Goal: Check status: Check status

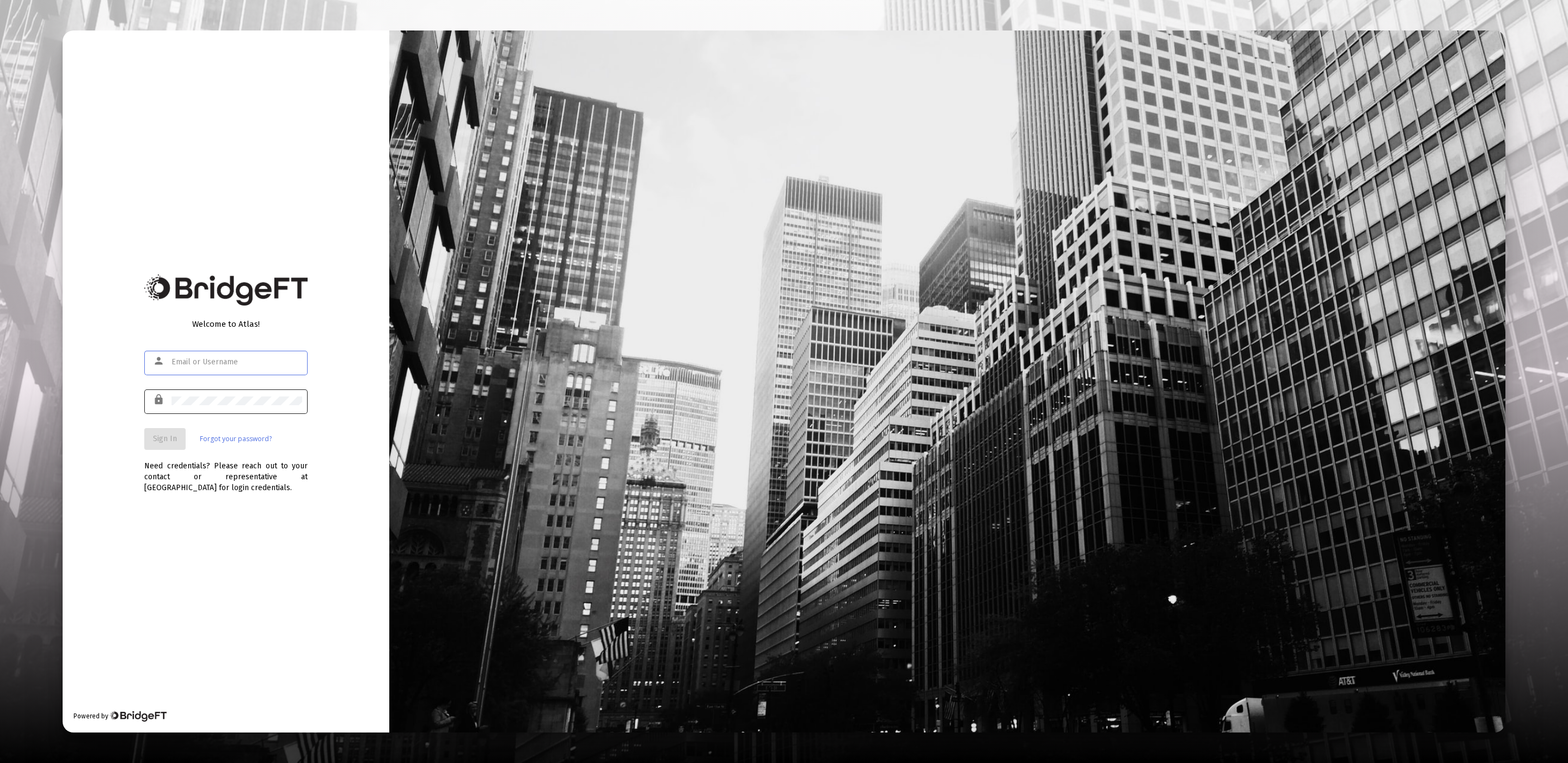
type input "[EMAIL_ADDRESS][DOMAIN_NAME]"
click at [162, 438] on span "Sign In" at bounding box center [164, 438] width 24 height 9
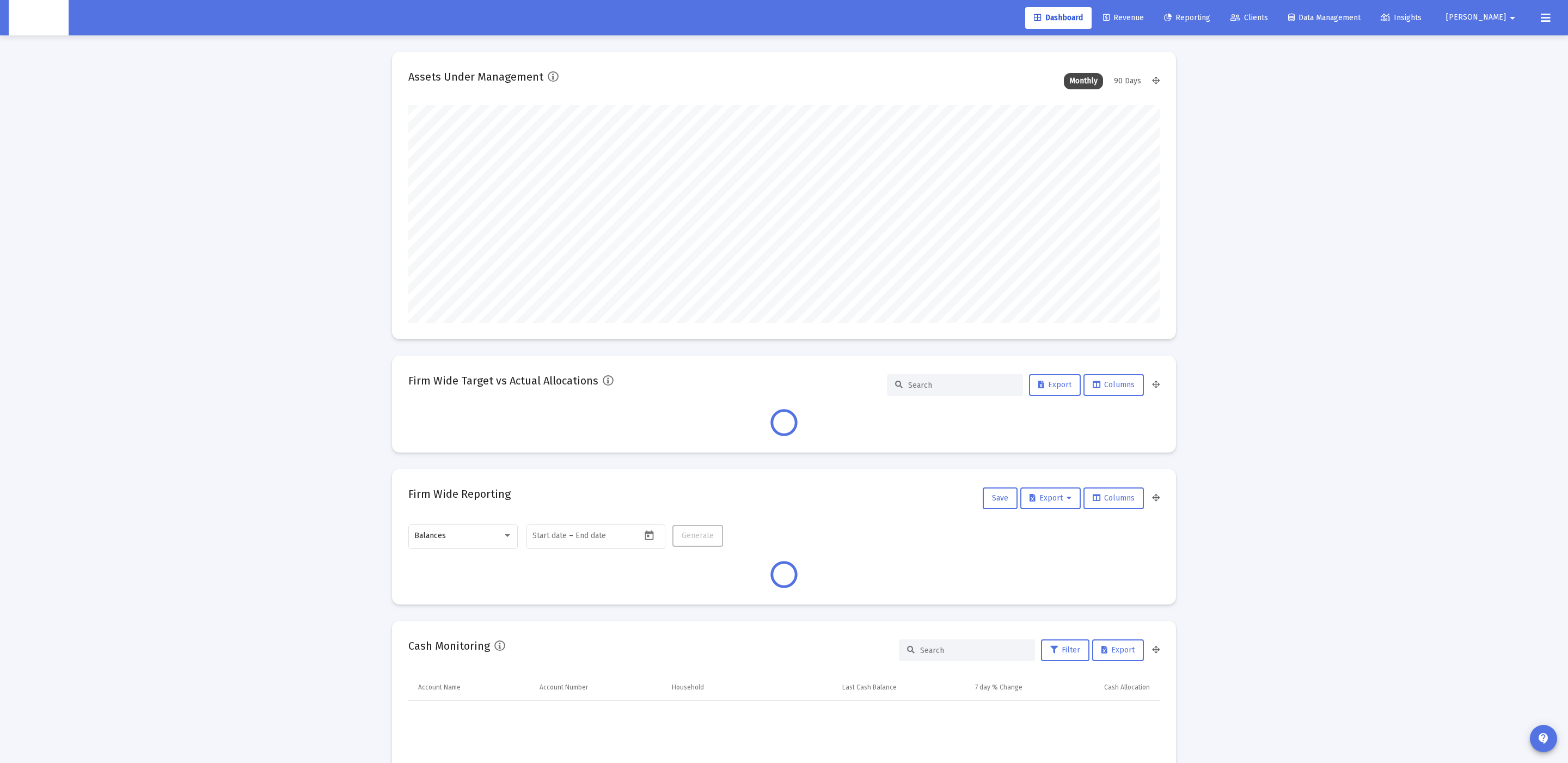
scroll to position [217, 751]
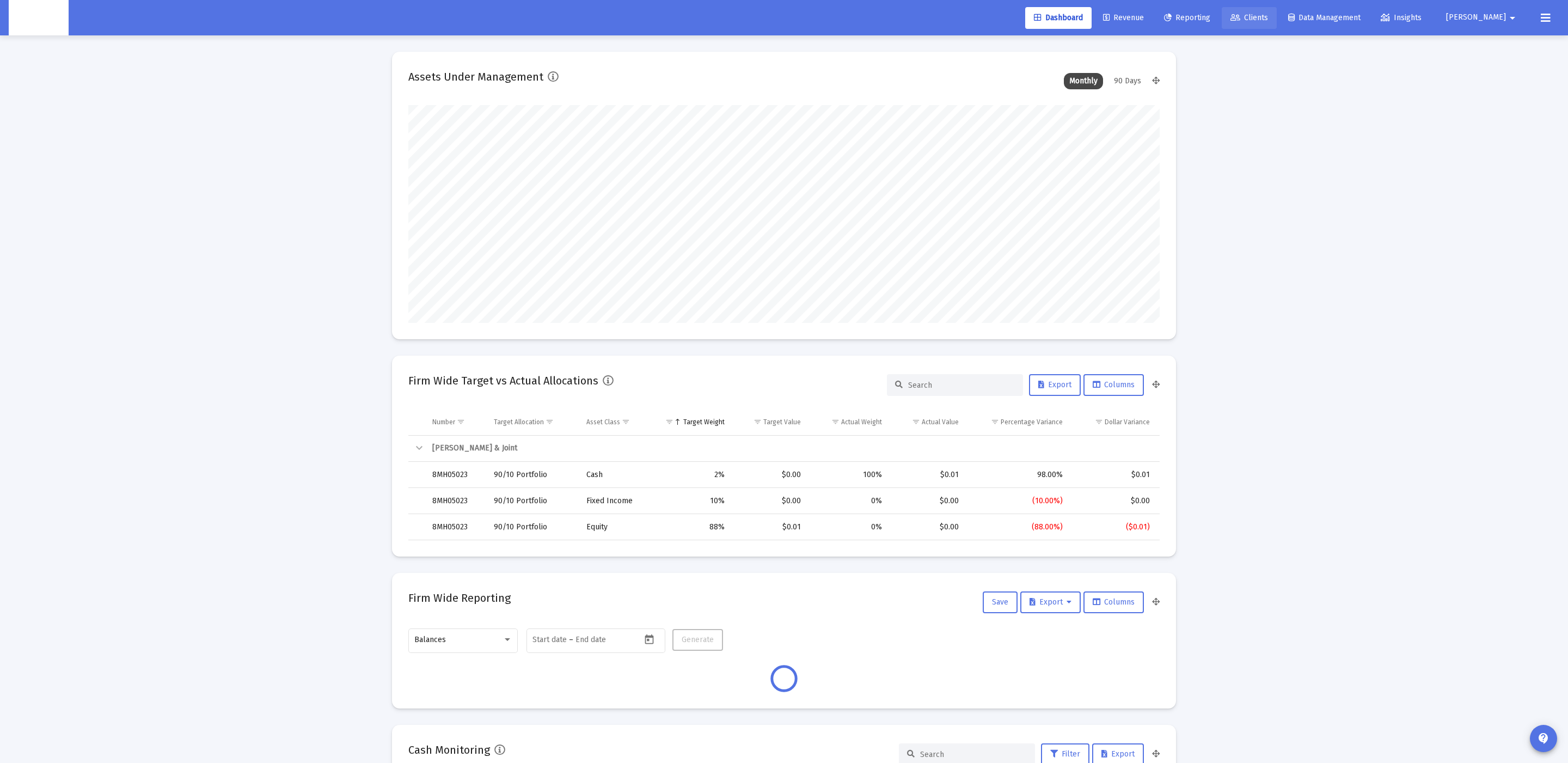
click at [1276, 9] on link "Clients" at bounding box center [1249, 18] width 55 height 22
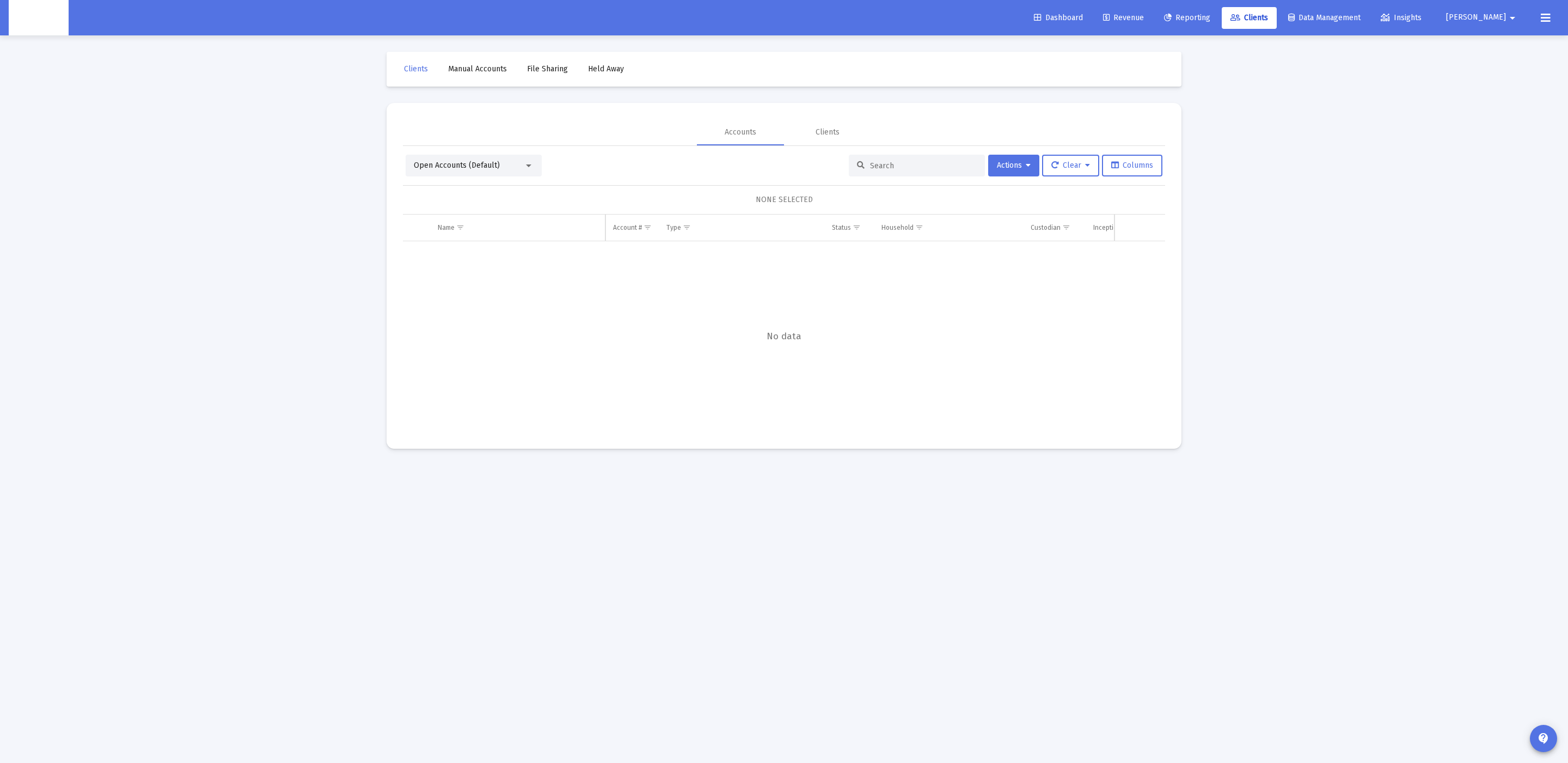
click at [906, 161] on input at bounding box center [923, 166] width 107 height 9
paste input "8OG05263"
type input "8OG05263"
click at [623, 255] on span "8OG05263" at bounding box center [630, 253] width 35 height 9
drag, startPoint x: 657, startPoint y: 255, endPoint x: 647, endPoint y: 255, distance: 10.0
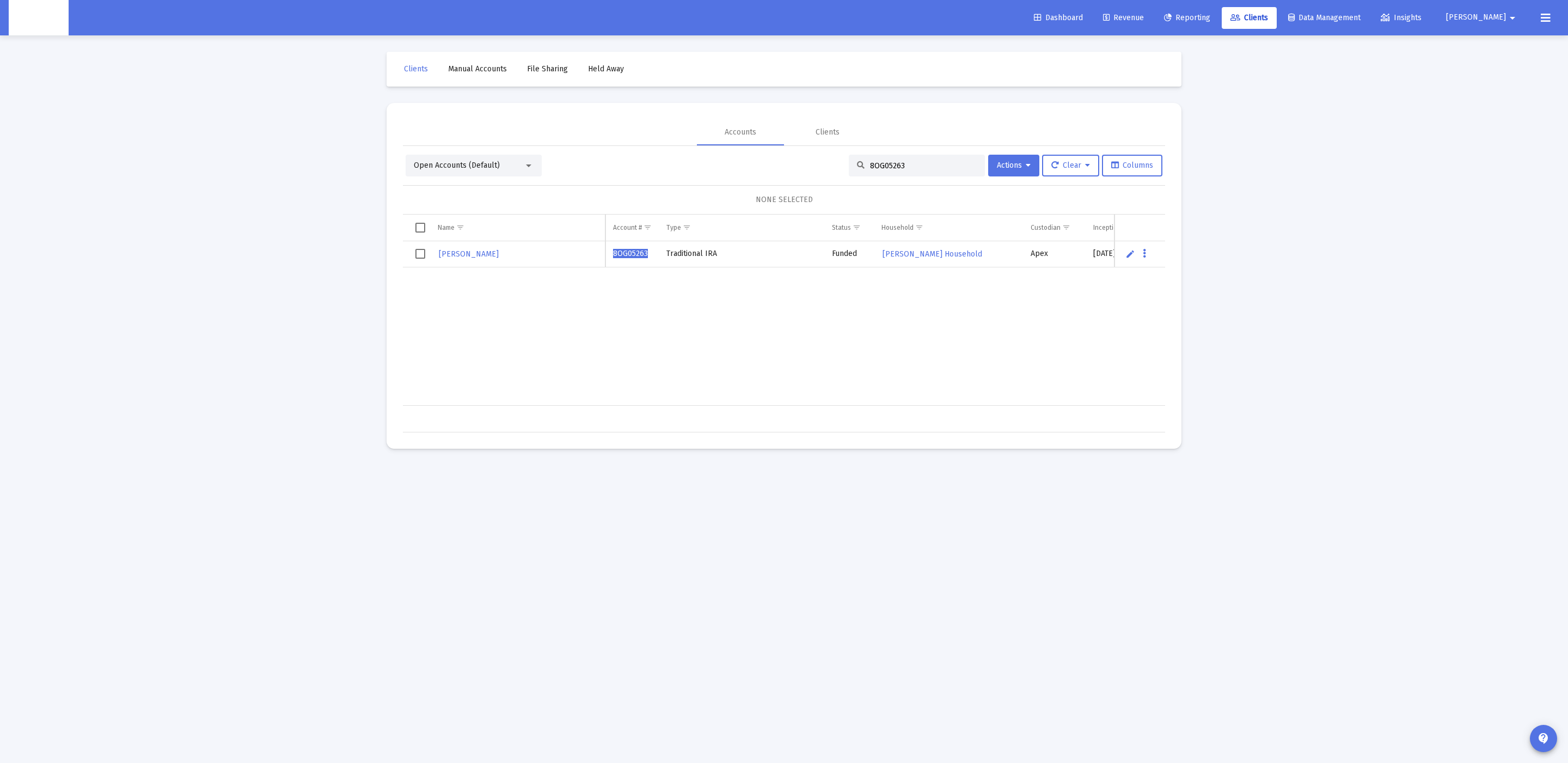
click at [648, 255] on td "8OG05263" at bounding box center [632, 254] width 54 height 26
click at [647, 255] on td "8OG05263" at bounding box center [632, 254] width 54 height 26
click at [632, 251] on span "8OG05263" at bounding box center [630, 253] width 35 height 9
click at [631, 255] on span "8OG05263" at bounding box center [630, 253] width 35 height 9
drag, startPoint x: 648, startPoint y: 267, endPoint x: 660, endPoint y: 273, distance: 13.4
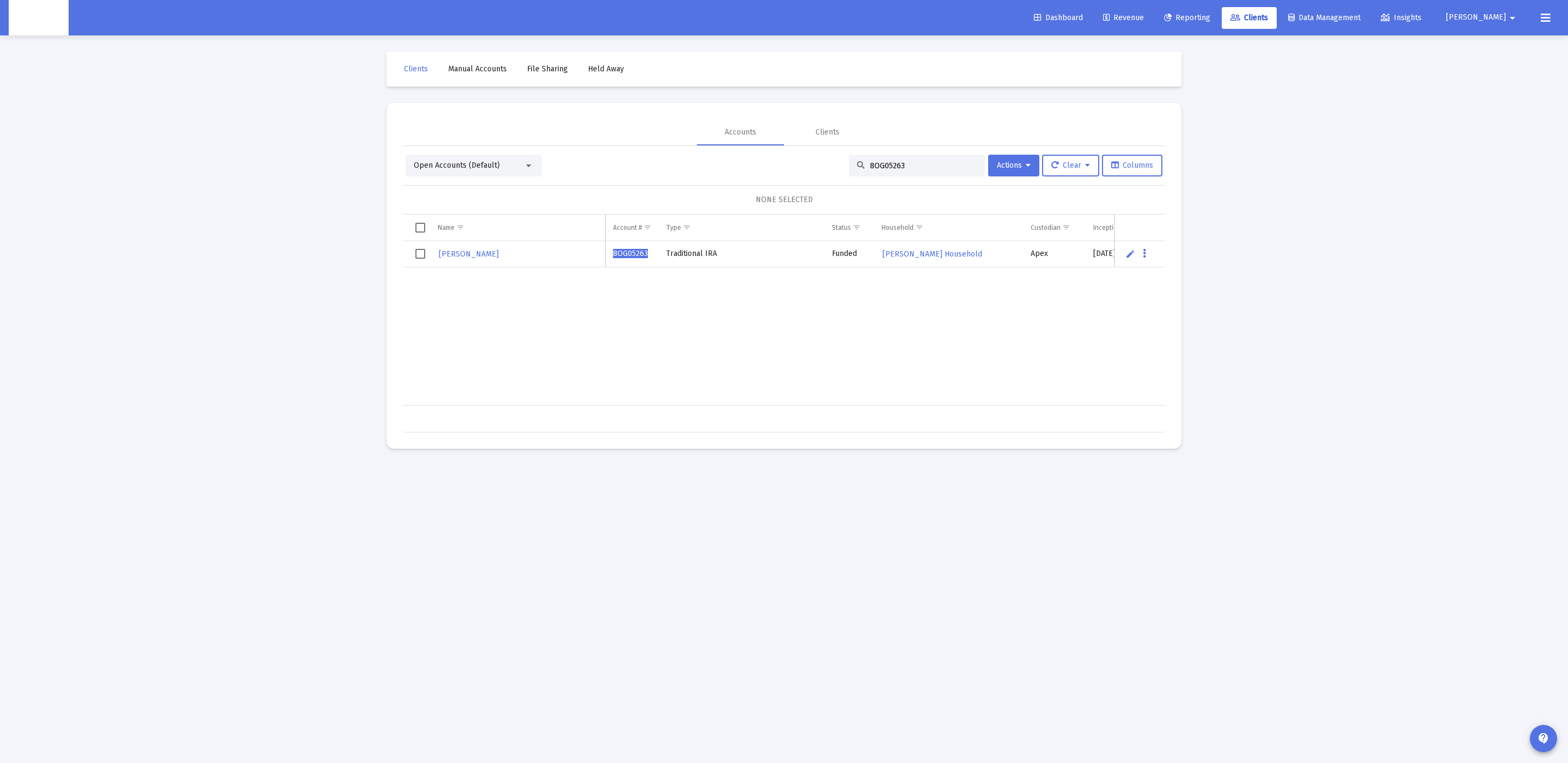
click at [649, 267] on td "8OG05263" at bounding box center [632, 254] width 54 height 26
click at [464, 244] on td "JOHNNY STEVENS" at bounding box center [518, 254] width 175 height 26
click at [467, 254] on span "JOHNNY STEVENS" at bounding box center [469, 254] width 60 height 9
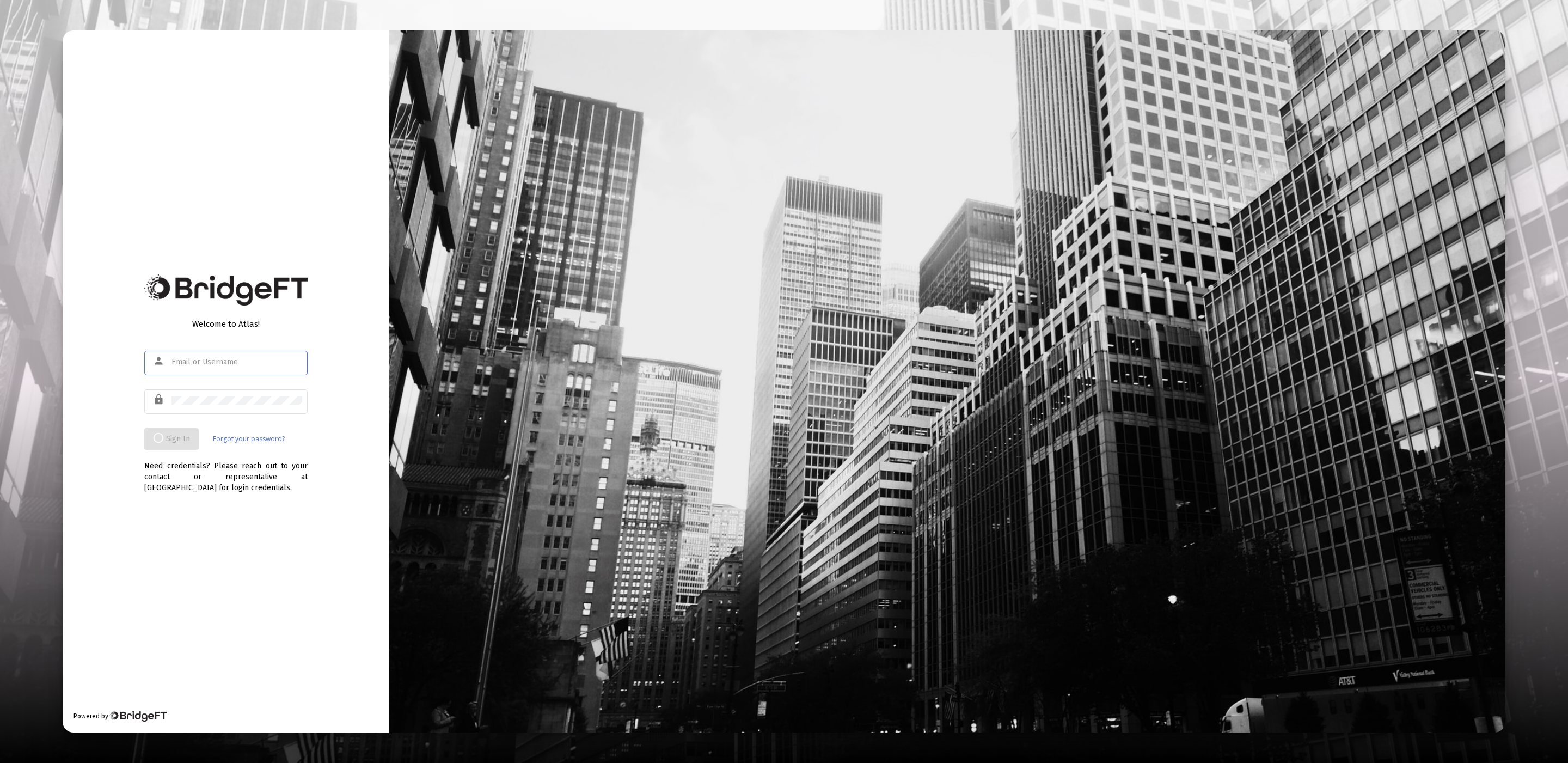
type input "[EMAIL_ADDRESS][DOMAIN_NAME]"
drag, startPoint x: 349, startPoint y: 410, endPoint x: 347, endPoint y: 404, distance: 6.3
click at [349, 410] on div "Welcome to Atlas! person [EMAIL_ADDRESS][DOMAIN_NAME] lock Sign In Forgot your …" at bounding box center [226, 381] width 327 height 702
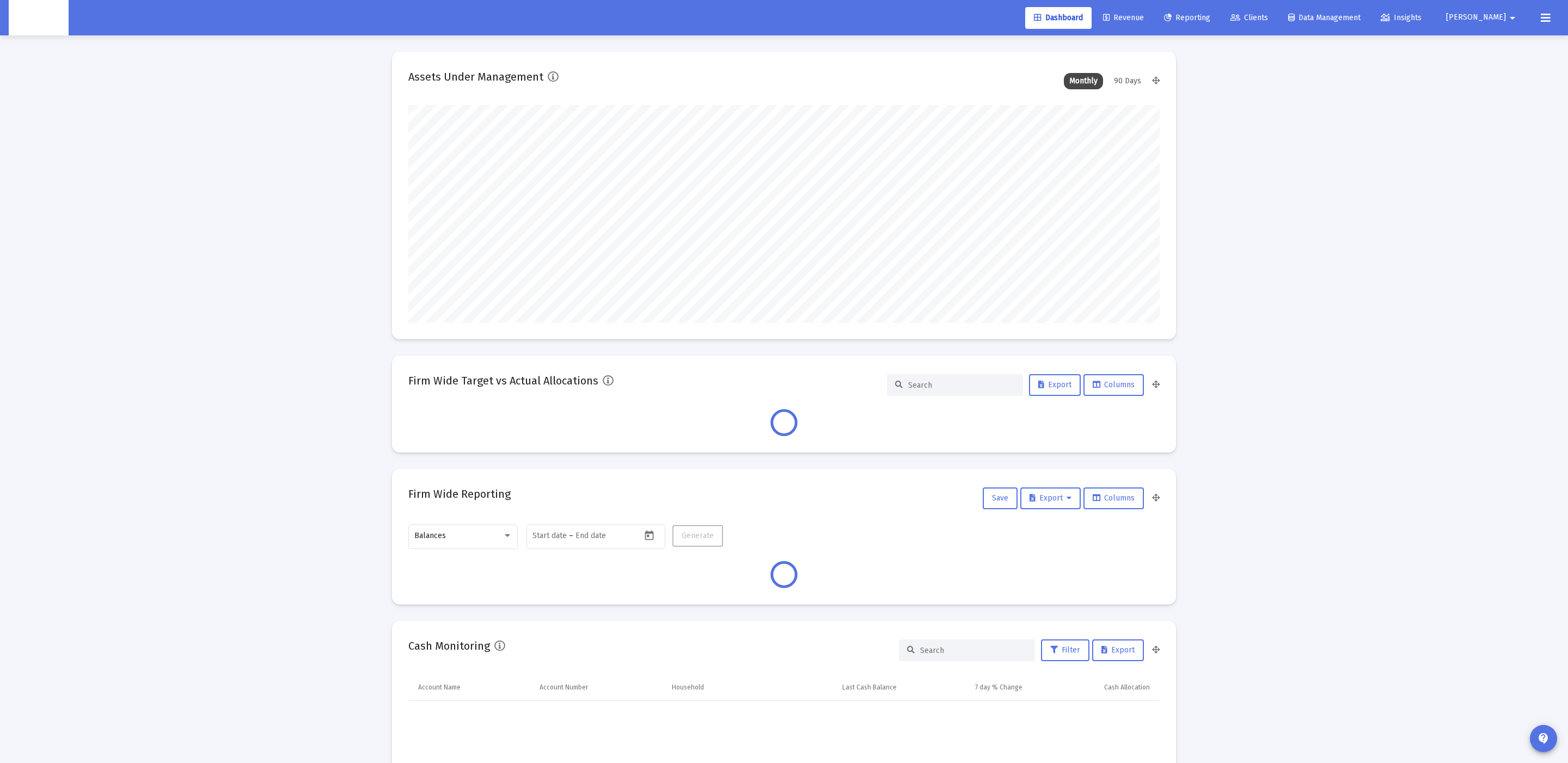
scroll to position [217, 751]
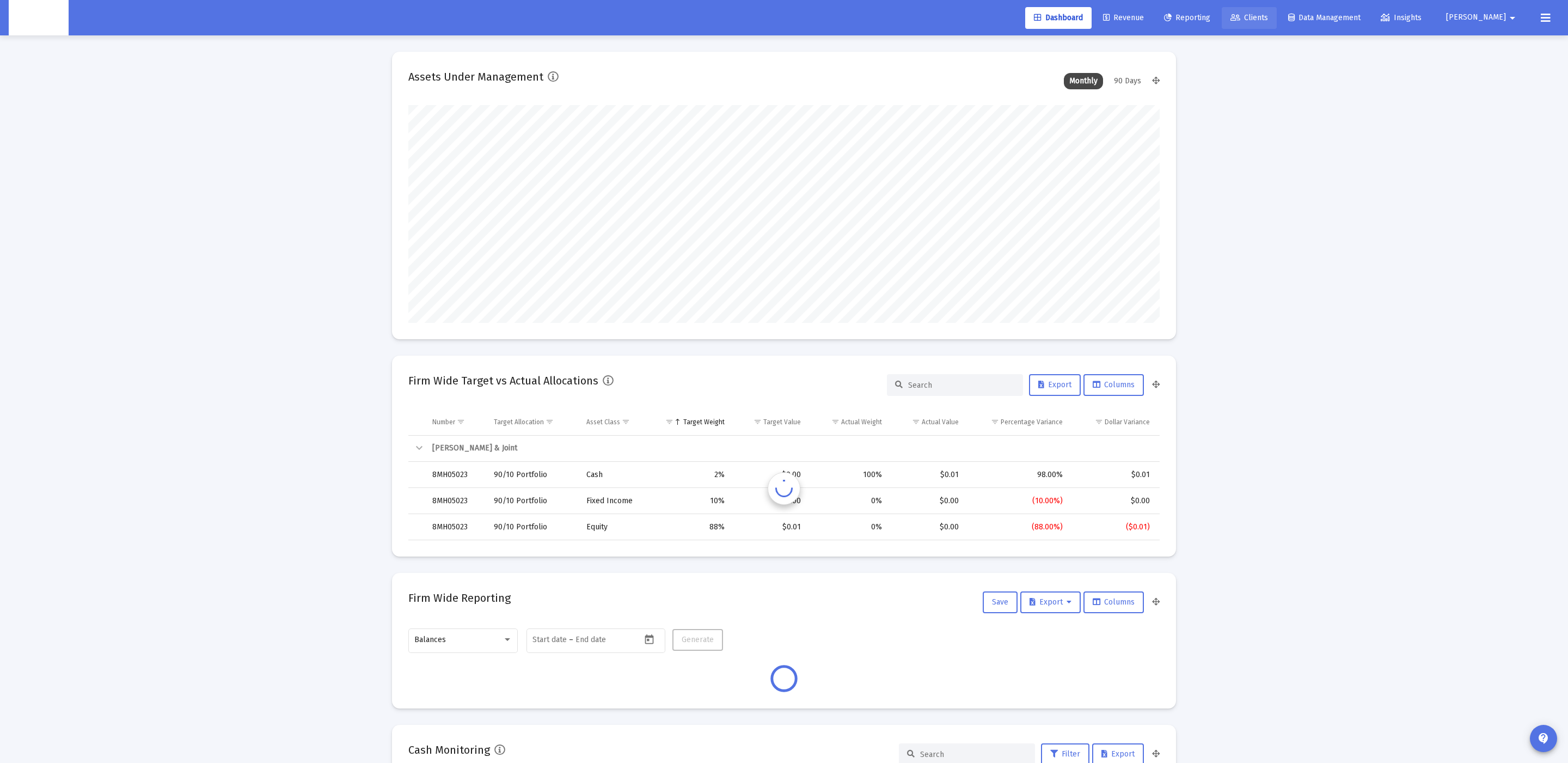
click at [1268, 15] on span "Clients" at bounding box center [1249, 17] width 38 height 9
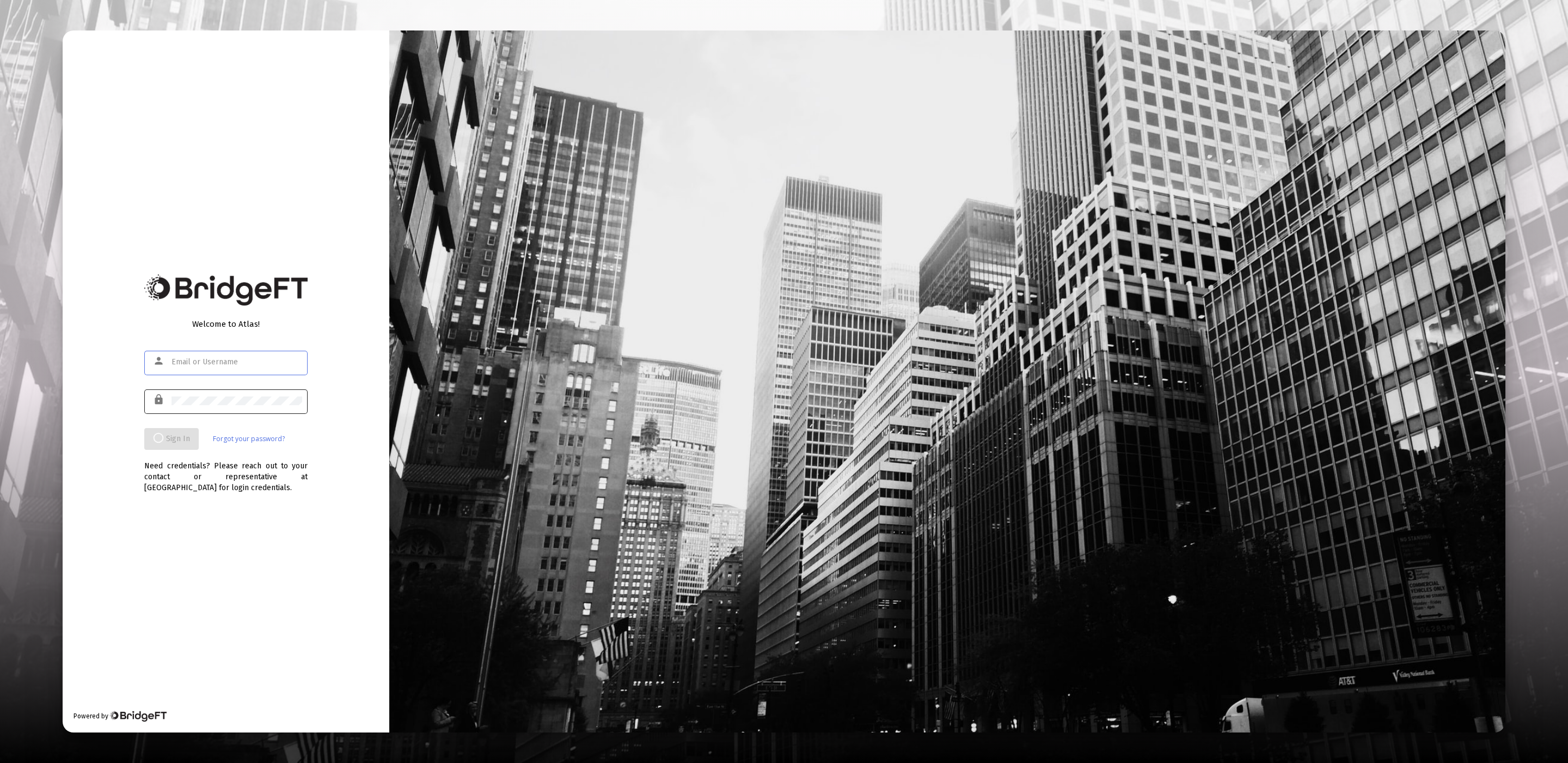
type input "[EMAIL_ADDRESS][DOMAIN_NAME]"
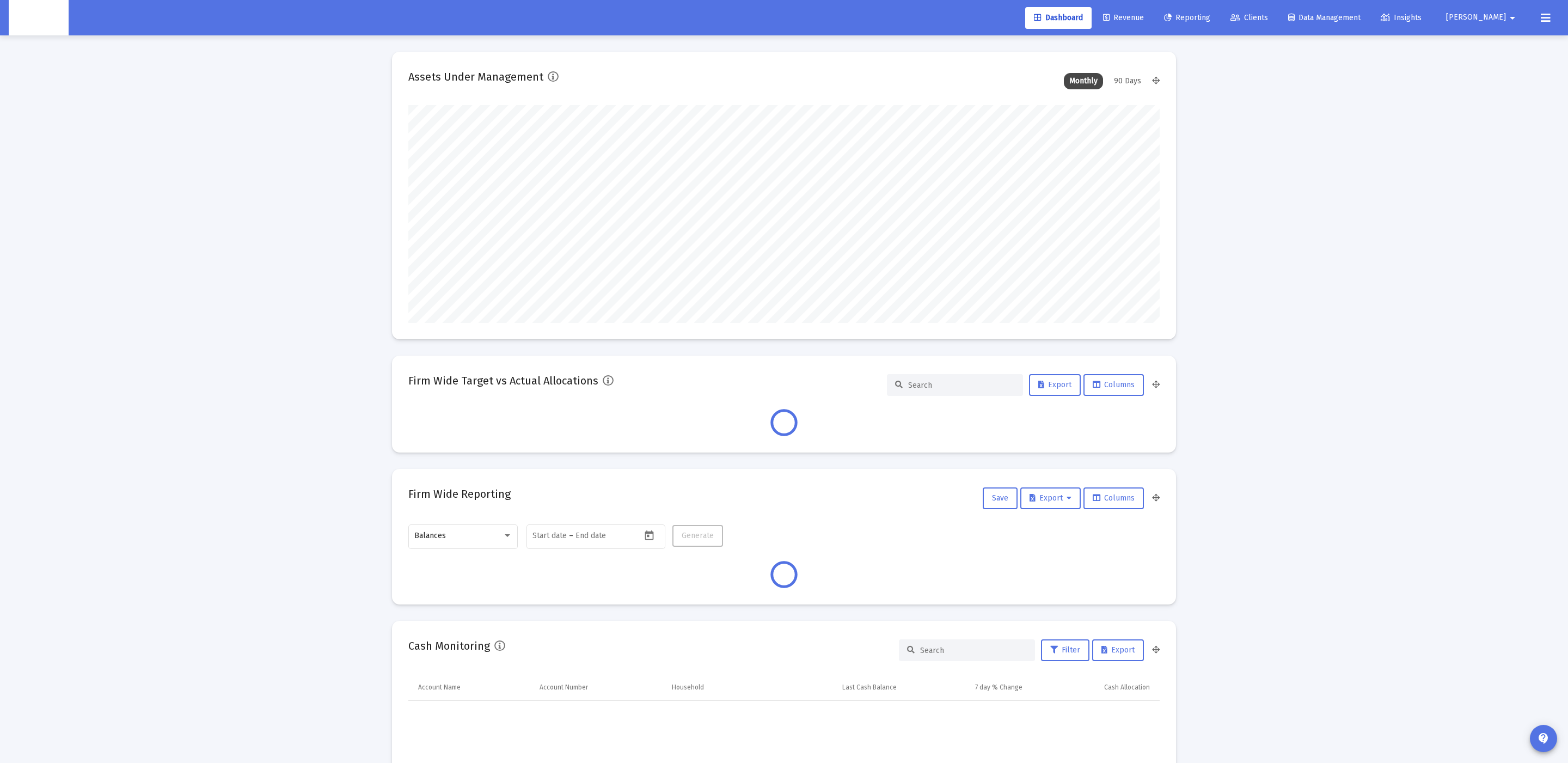
scroll to position [217, 405]
click at [1276, 26] on link "Clients" at bounding box center [1249, 18] width 55 height 22
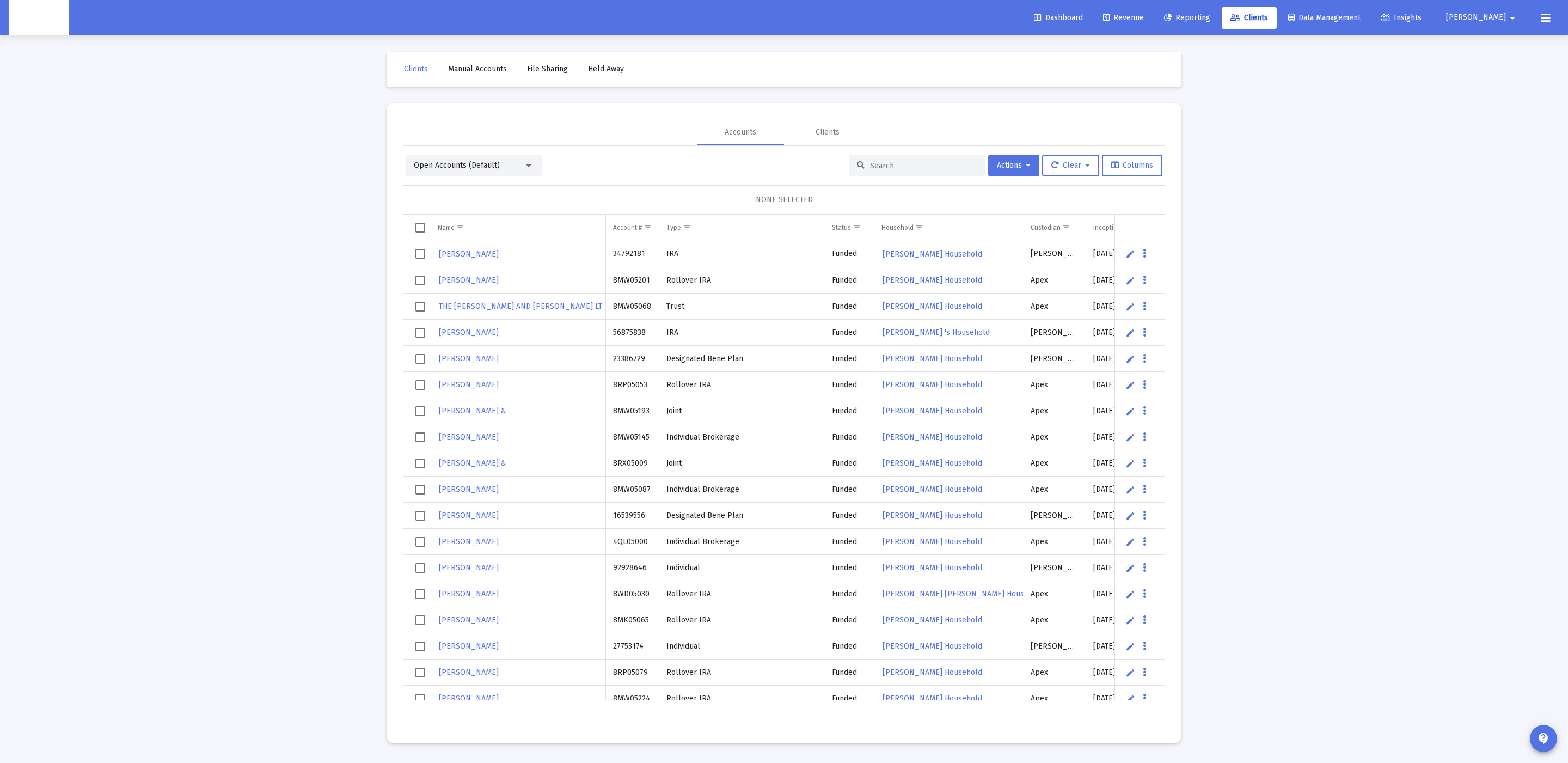
click at [923, 177] on div "Open Accounts (Default) Actions Clear Columns NONE SELECTED Name Name Account #…" at bounding box center [784, 441] width 762 height 572
click at [919, 166] on input at bounding box center [923, 166] width 107 height 9
paste input "4PM05023"
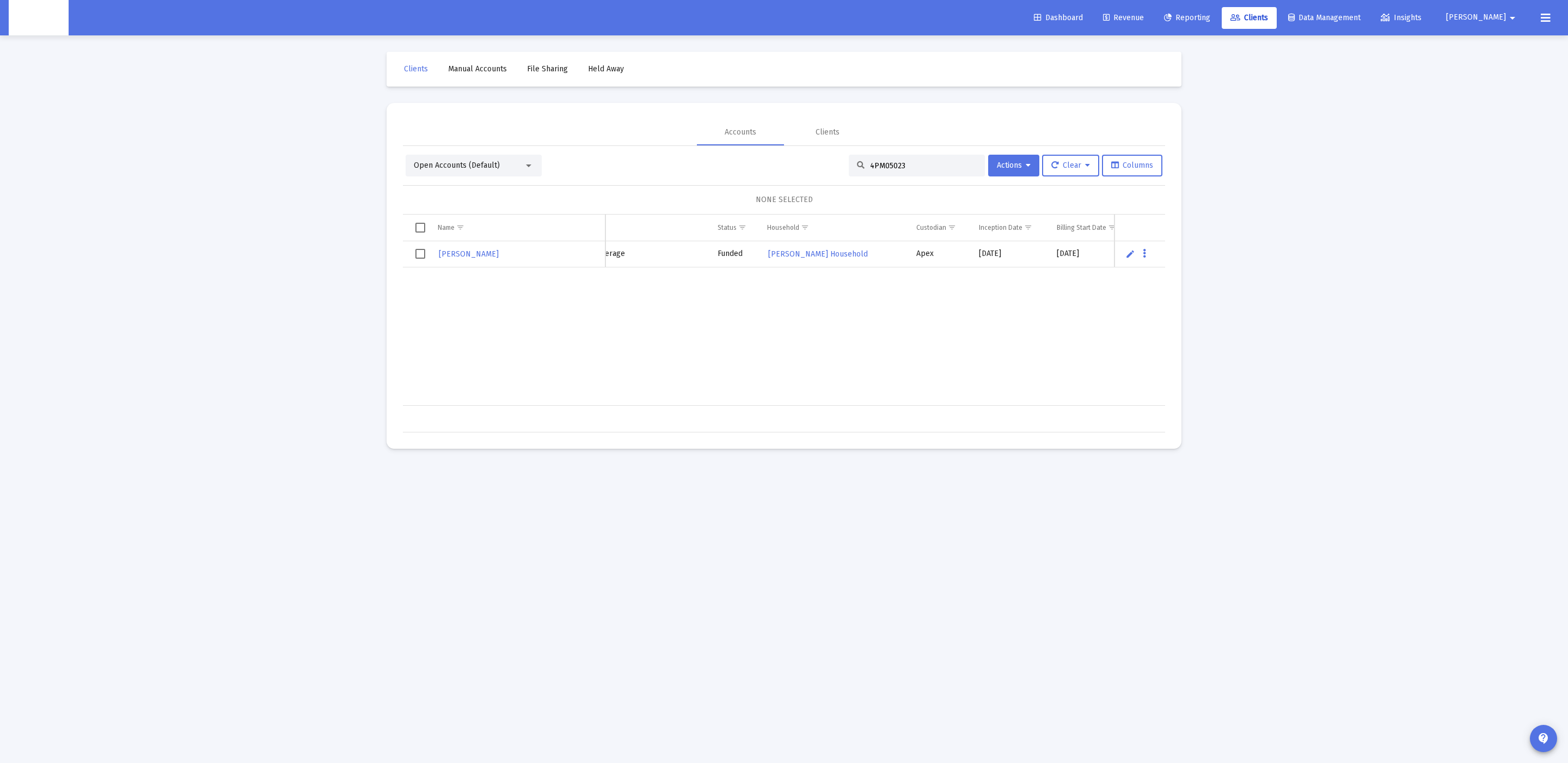
scroll to position [0, 253]
click at [900, 161] on input "4PM05023" at bounding box center [923, 166] width 107 height 9
paste input "8OG0526"
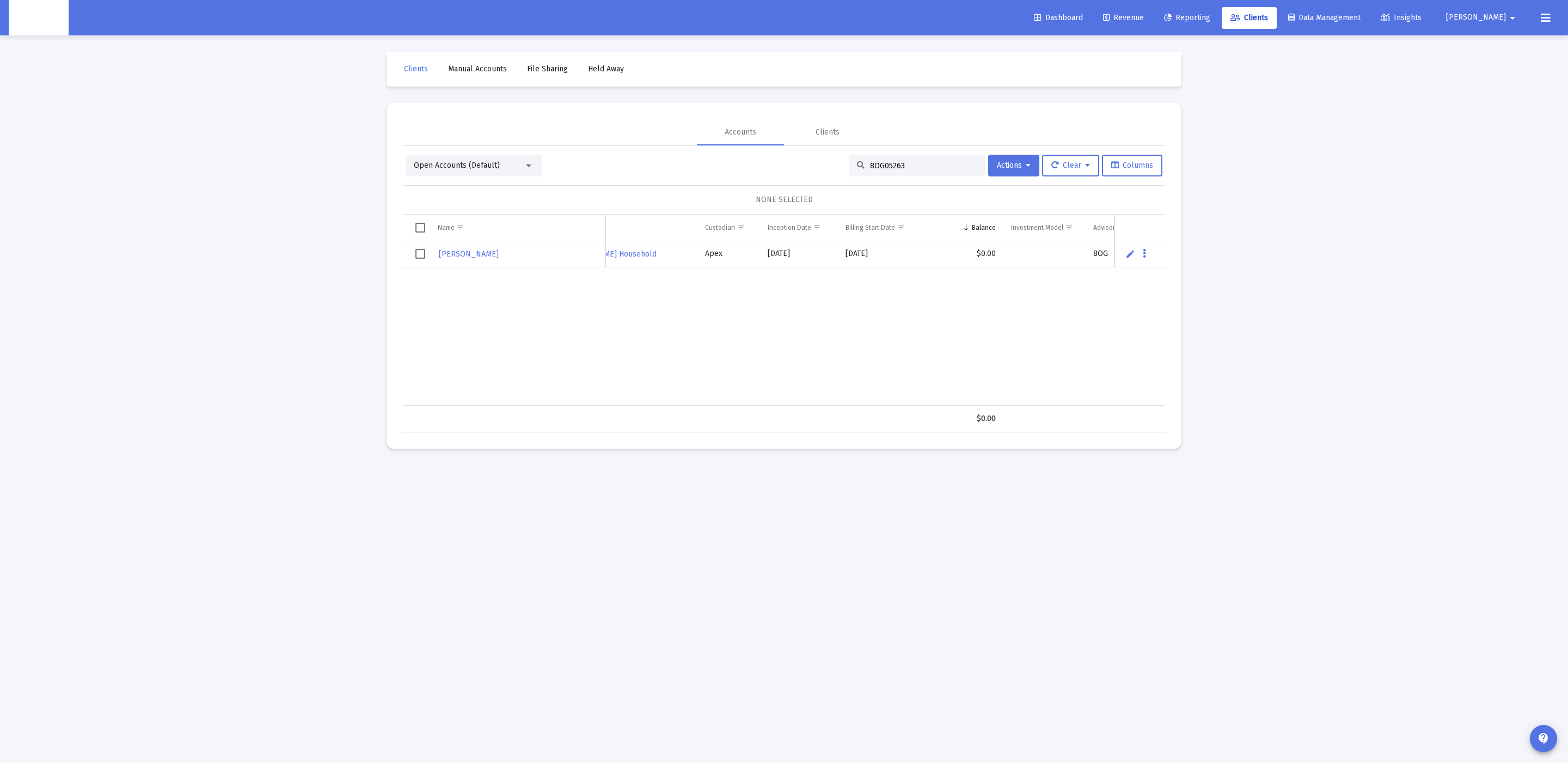
scroll to position [0, 334]
type input "8OG05263"
drag, startPoint x: 451, startPoint y: 250, endPoint x: 457, endPoint y: 247, distance: 6.7
